Goal: Transaction & Acquisition: Purchase product/service

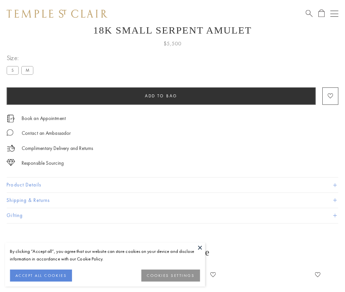
scroll to position [26, 0]
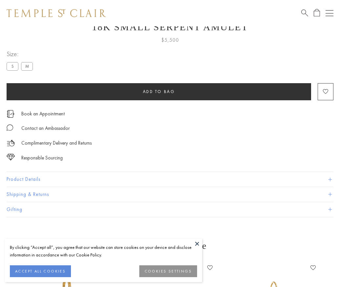
click at [159, 91] on span "Add to bag" at bounding box center [159, 92] width 32 height 6
